Goal: Task Accomplishment & Management: Use online tool/utility

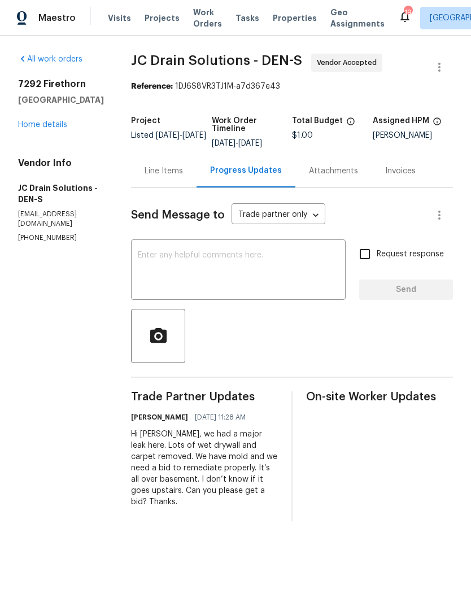
click at [114, 21] on span "Visits" at bounding box center [119, 17] width 23 height 11
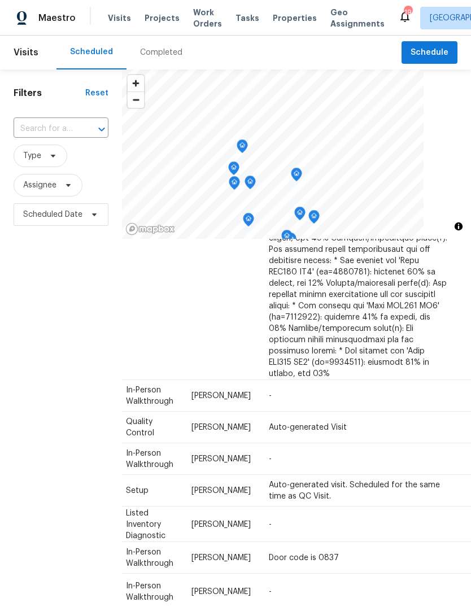
scroll to position [494, 99]
click at [0, 0] on icon at bounding box center [0, 0] width 0 height 0
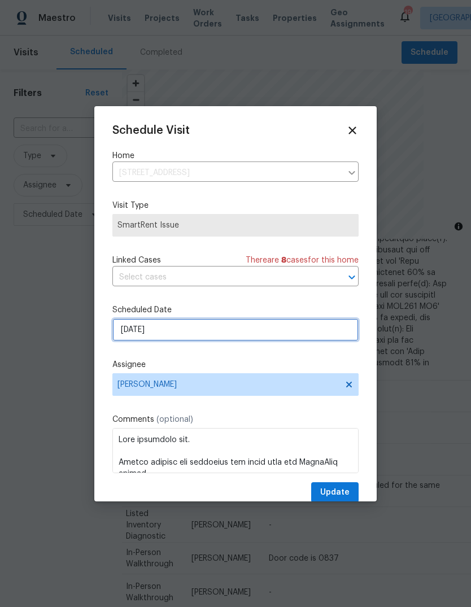
click at [259, 332] on input "[DATE]" at bounding box center [235, 329] width 246 height 23
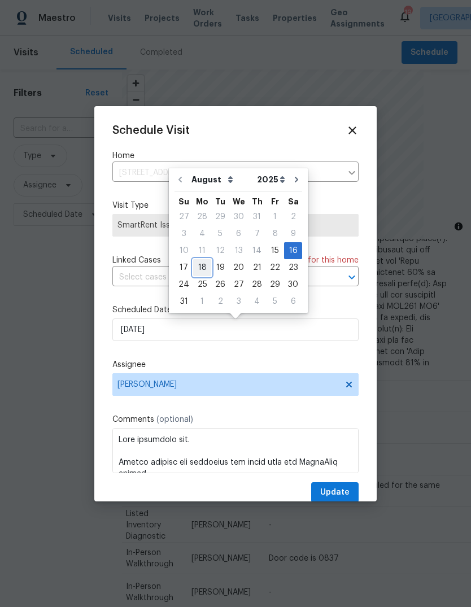
click at [207, 266] on div "18" at bounding box center [202, 268] width 18 height 16
type input "[DATE]"
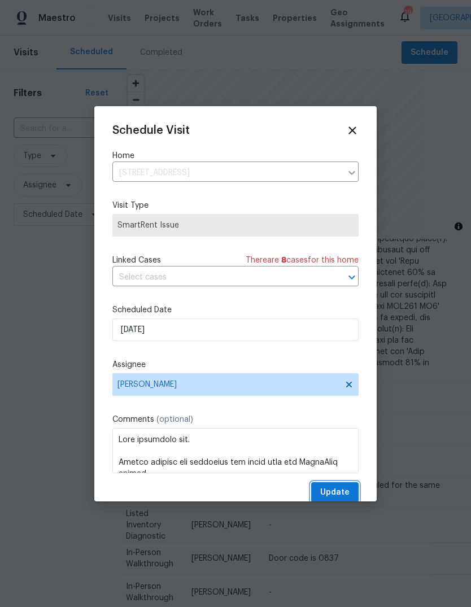
click at [336, 491] on span "Update" at bounding box center [334, 492] width 29 height 14
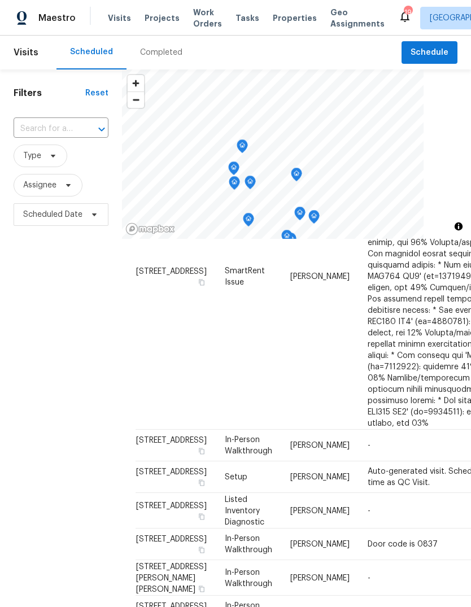
scroll to position [831, 0]
click at [194, 16] on span "Work Orders" at bounding box center [207, 18] width 29 height 23
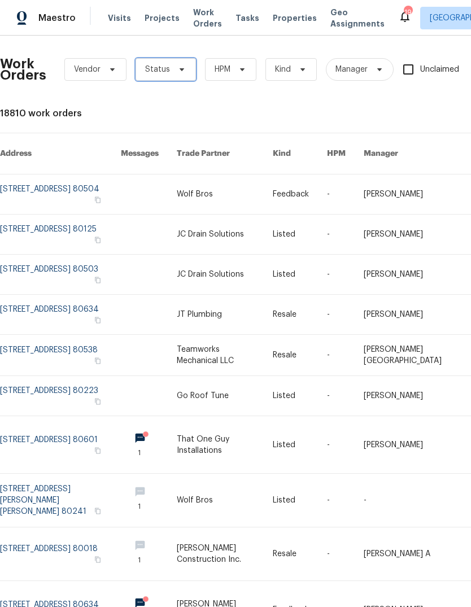
click at [181, 73] on icon at bounding box center [181, 69] width 9 height 9
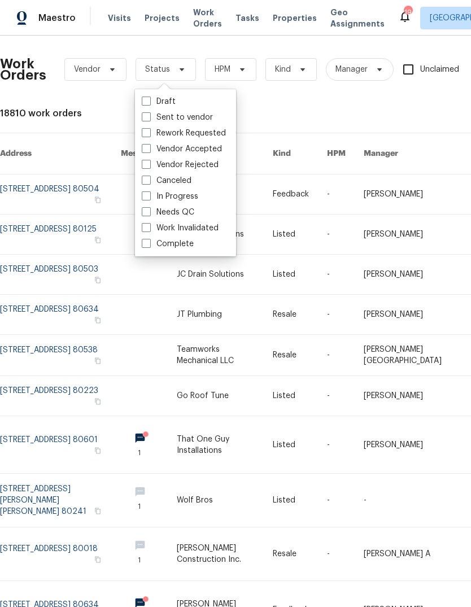
click at [160, 211] on label "Needs QC" at bounding box center [168, 212] width 52 height 11
click at [149, 211] on input "Needs QC" at bounding box center [145, 210] width 7 height 7
checkbox input "true"
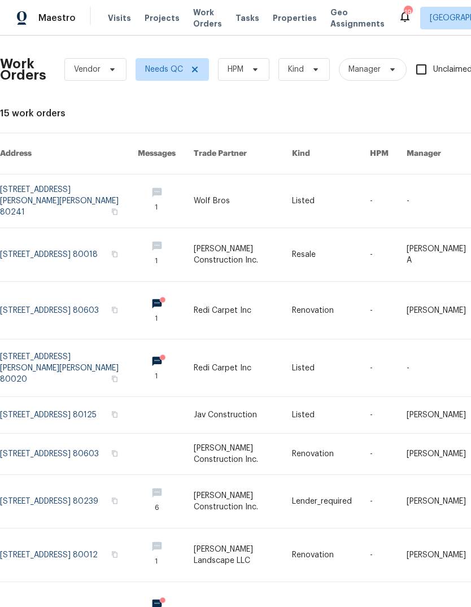
click at [260, 406] on link at bounding box center [243, 415] width 98 height 36
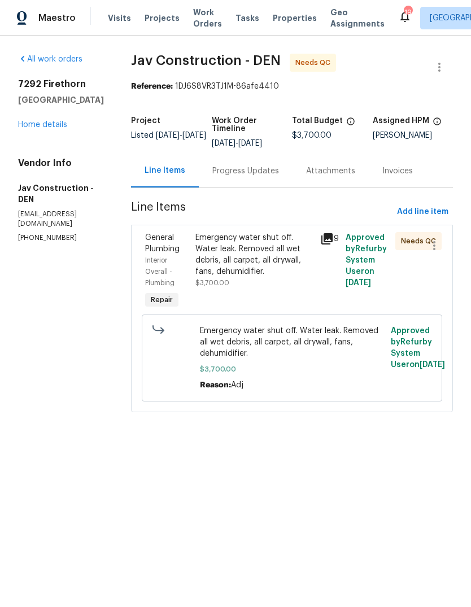
click at [277, 250] on div "Emergency water shut off. Water leak. Removed all wet debris, all carpet, all d…" at bounding box center [254, 254] width 119 height 45
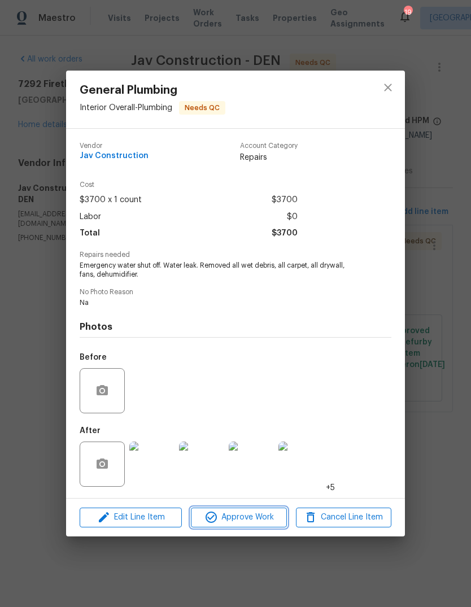
click at [251, 516] on span "Approve Work" at bounding box center [238, 517] width 89 height 14
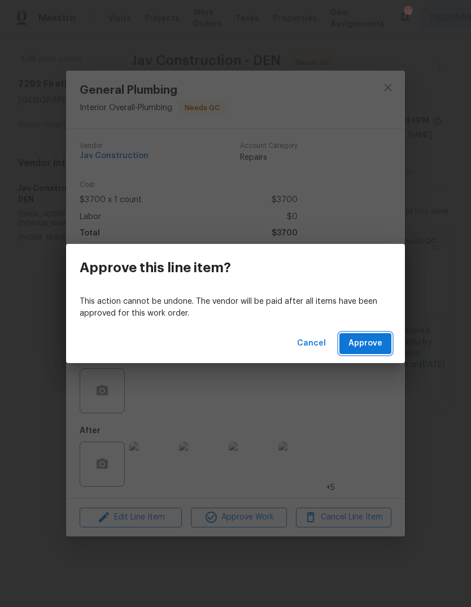
click at [374, 348] on span "Approve" at bounding box center [365, 343] width 34 height 14
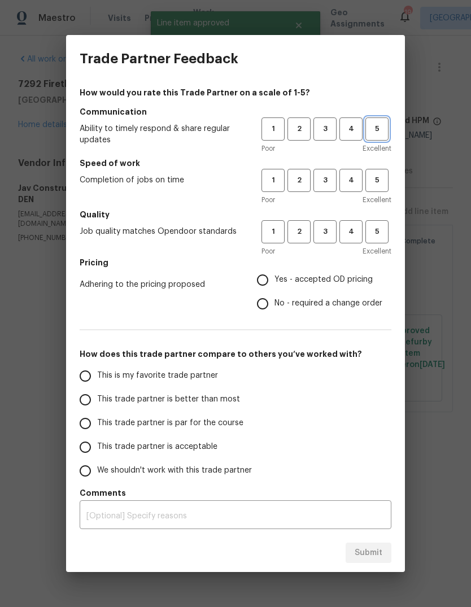
click at [376, 132] on span "5" at bounding box center [376, 128] width 21 height 13
click at [381, 178] on span "5" at bounding box center [376, 180] width 21 height 13
click at [375, 242] on button "5" at bounding box center [376, 231] width 23 height 23
click at [273, 283] on input "Yes - accepted OD pricing" at bounding box center [263, 280] width 24 height 24
radio input "true"
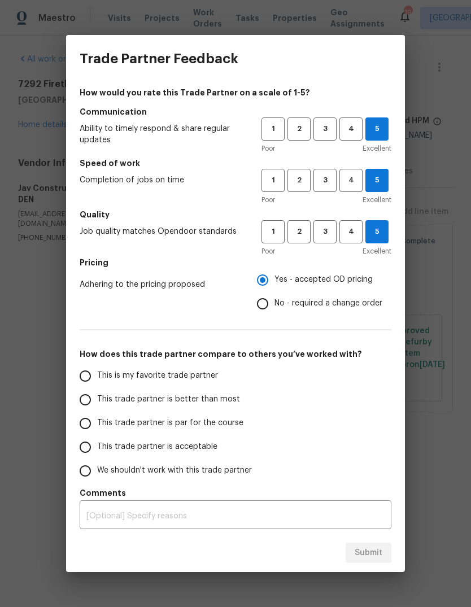
click at [94, 379] on input "This is my favorite trade partner" at bounding box center [85, 376] width 24 height 24
click at [374, 556] on span "Submit" at bounding box center [368, 553] width 28 height 14
radio input "true"
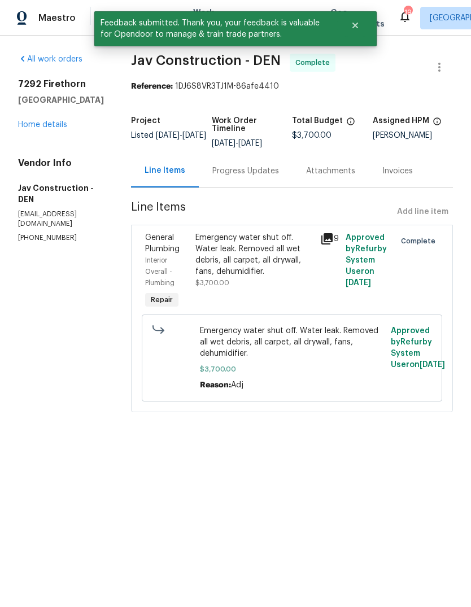
click at [42, 128] on link "Home details" at bounding box center [42, 125] width 49 height 8
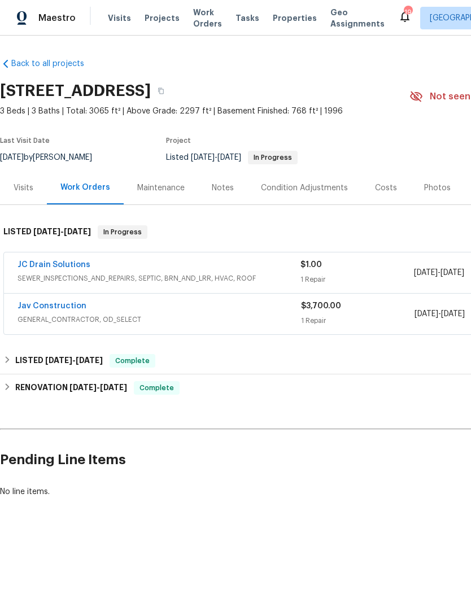
click at [193, 24] on span "Work Orders" at bounding box center [207, 18] width 29 height 23
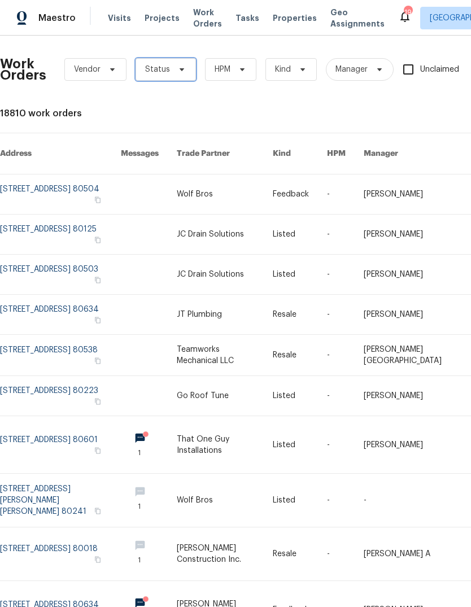
click at [158, 73] on span "Status" at bounding box center [157, 69] width 25 height 11
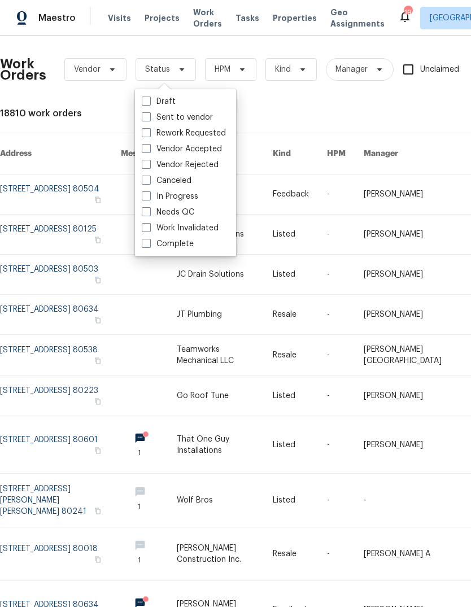
click at [145, 212] on span at bounding box center [146, 211] width 9 height 9
click at [145, 212] on input "Needs QC" at bounding box center [145, 210] width 7 height 7
checkbox input "true"
